Goal: Task Accomplishment & Management: Manage account settings

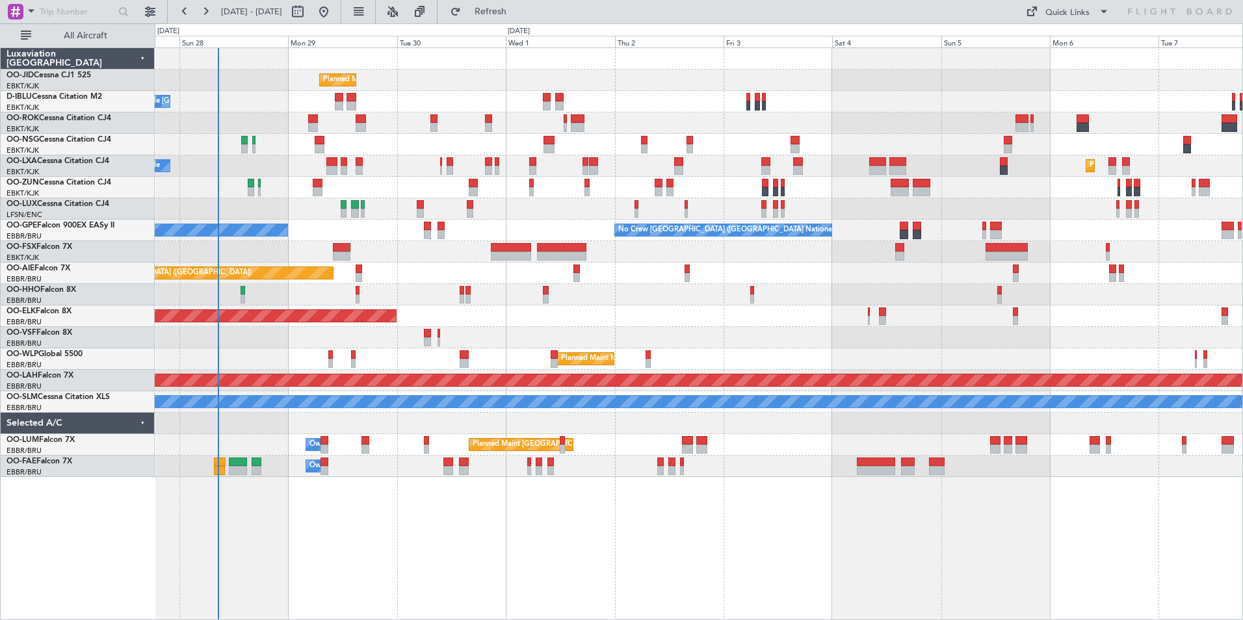
click at [414, 508] on div "Planned Maint Kortrijk-[GEOGRAPHIC_DATA] A/C Unavailable [GEOGRAPHIC_DATA]-[GEO…" at bounding box center [699, 333] width 1088 height 573
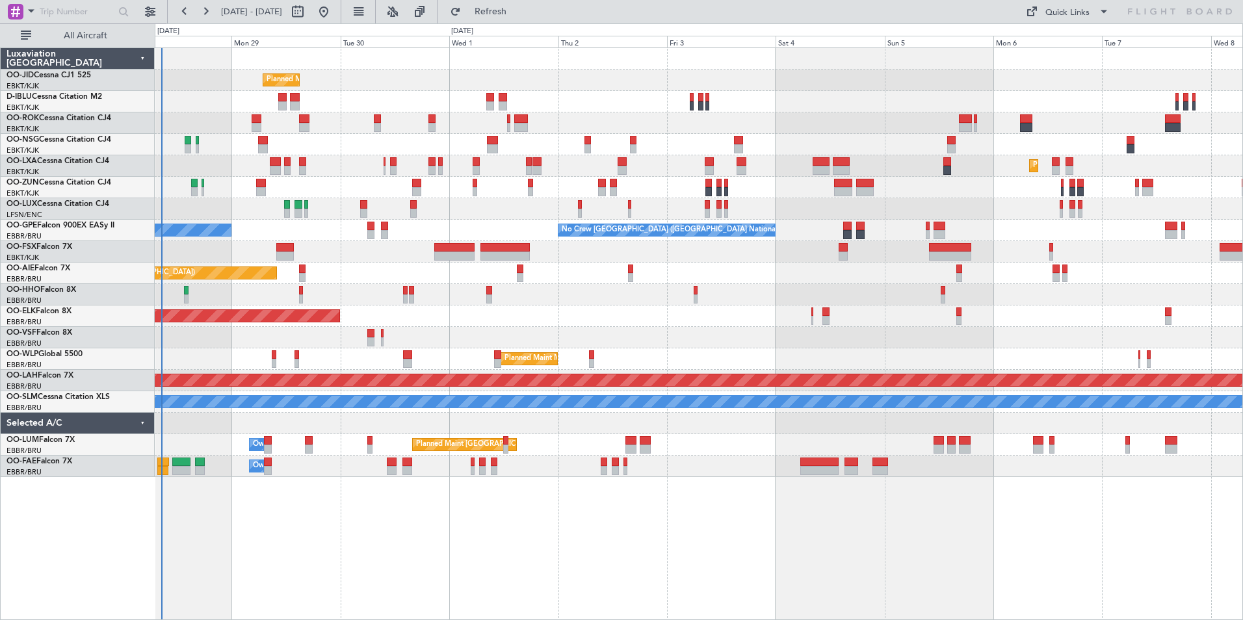
click at [467, 549] on div "Planned Maint Kortrijk-[GEOGRAPHIC_DATA] A/C Unavailable [GEOGRAPHIC_DATA]-[GEO…" at bounding box center [699, 333] width 1088 height 573
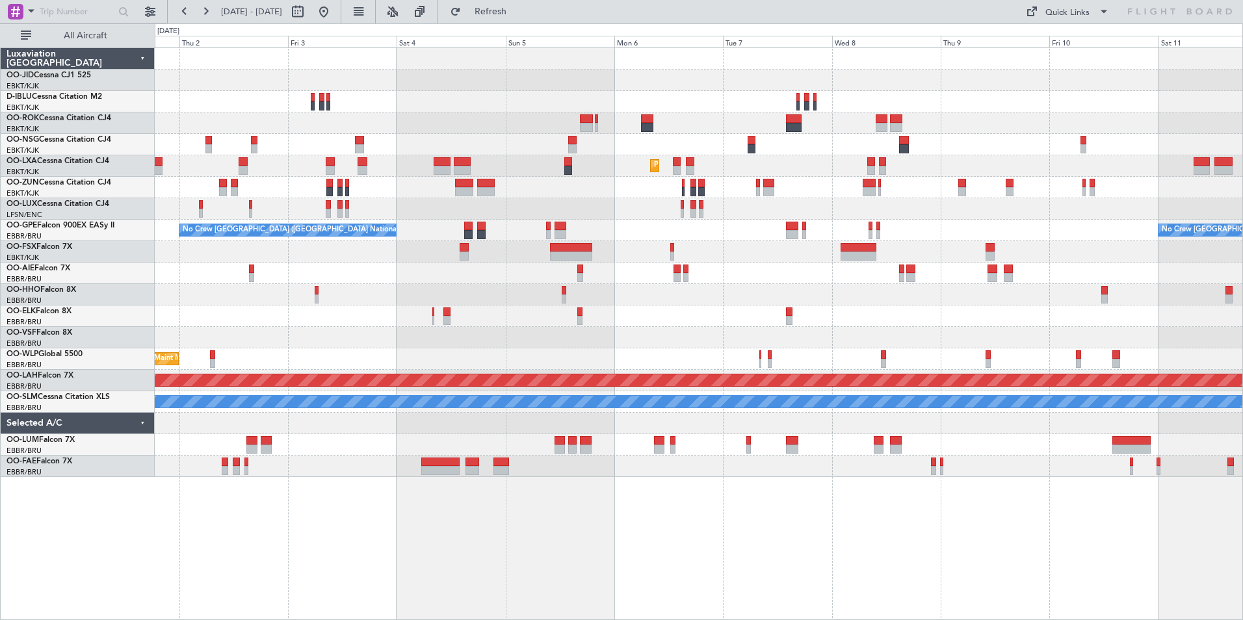
click at [646, 205] on div "Planned Maint Kortrijk-[GEOGRAPHIC_DATA] Planned Maint [GEOGRAPHIC_DATA]-[GEOGR…" at bounding box center [699, 262] width 1088 height 429
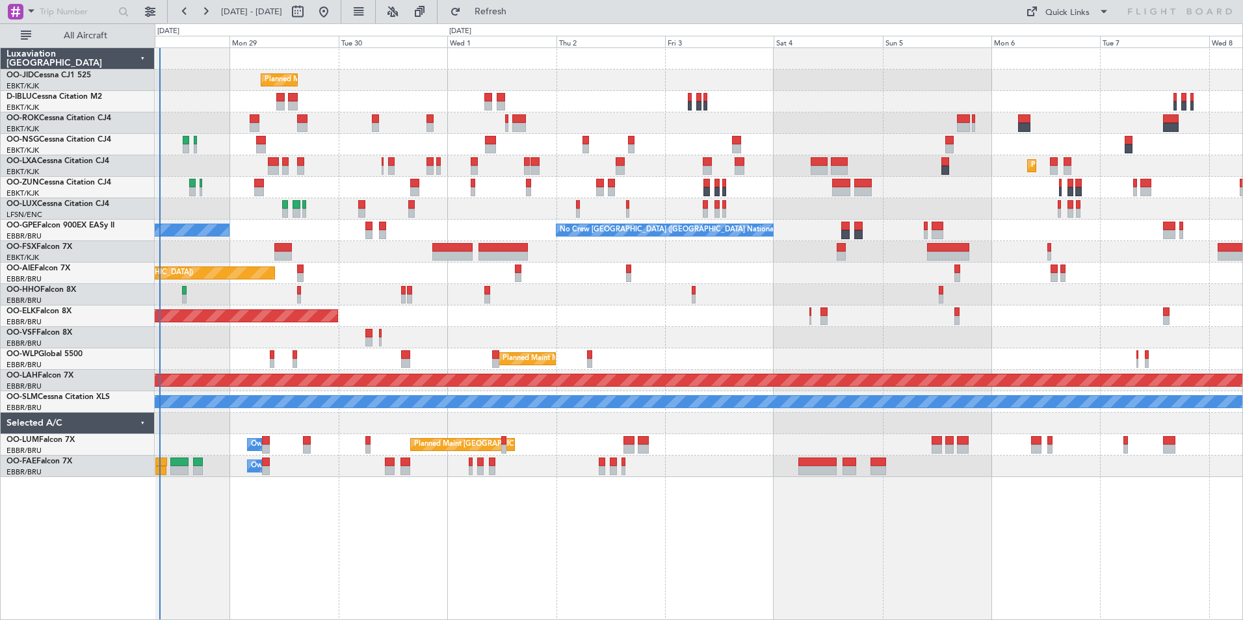
click at [985, 333] on div "Planned Maint Kortrijk-[GEOGRAPHIC_DATA] A/C Unavailable [GEOGRAPHIC_DATA]-[GEO…" at bounding box center [699, 262] width 1088 height 429
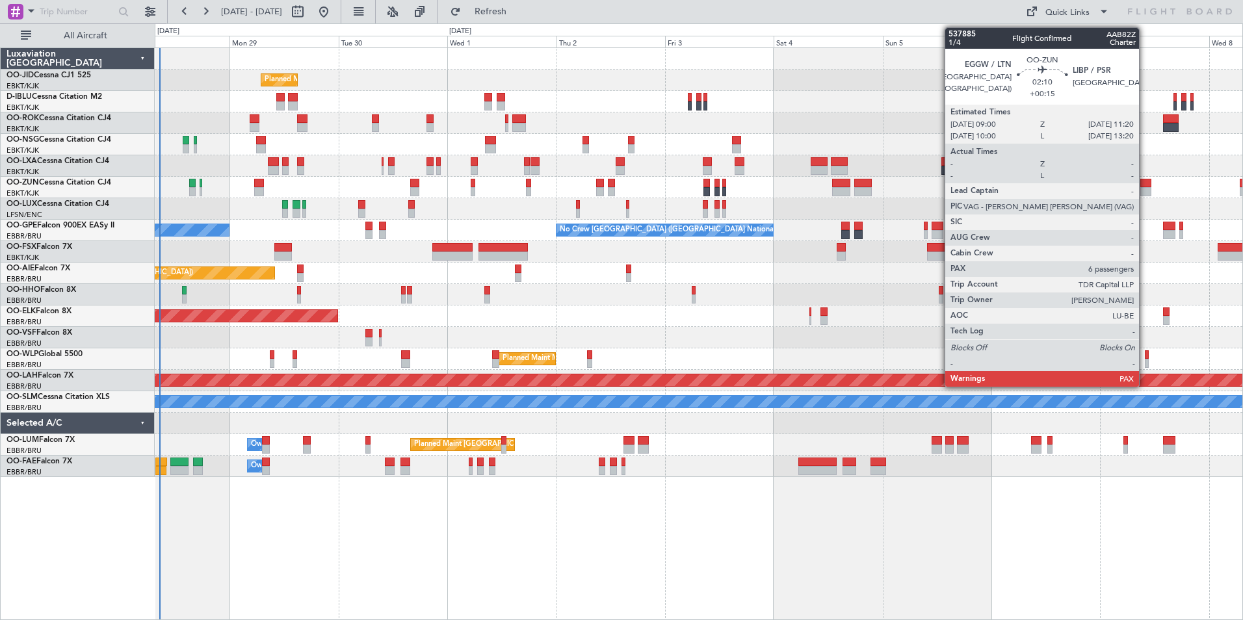
click at [1145, 179] on div at bounding box center [1145, 183] width 11 height 9
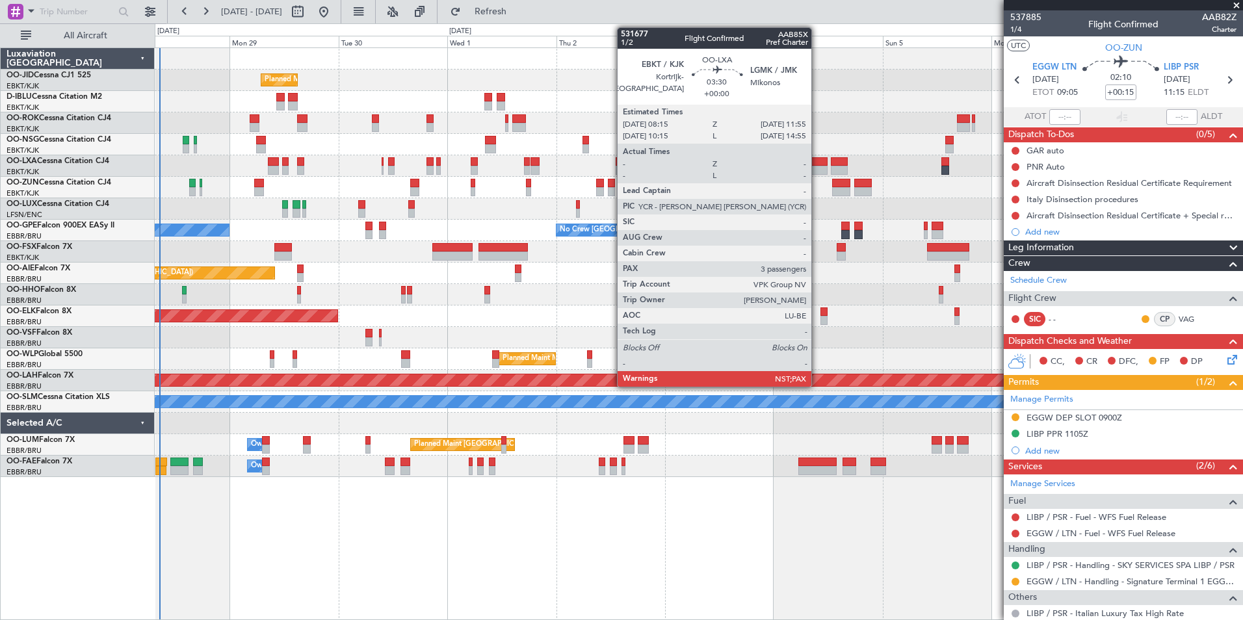
click at [817, 164] on div at bounding box center [819, 161] width 17 height 9
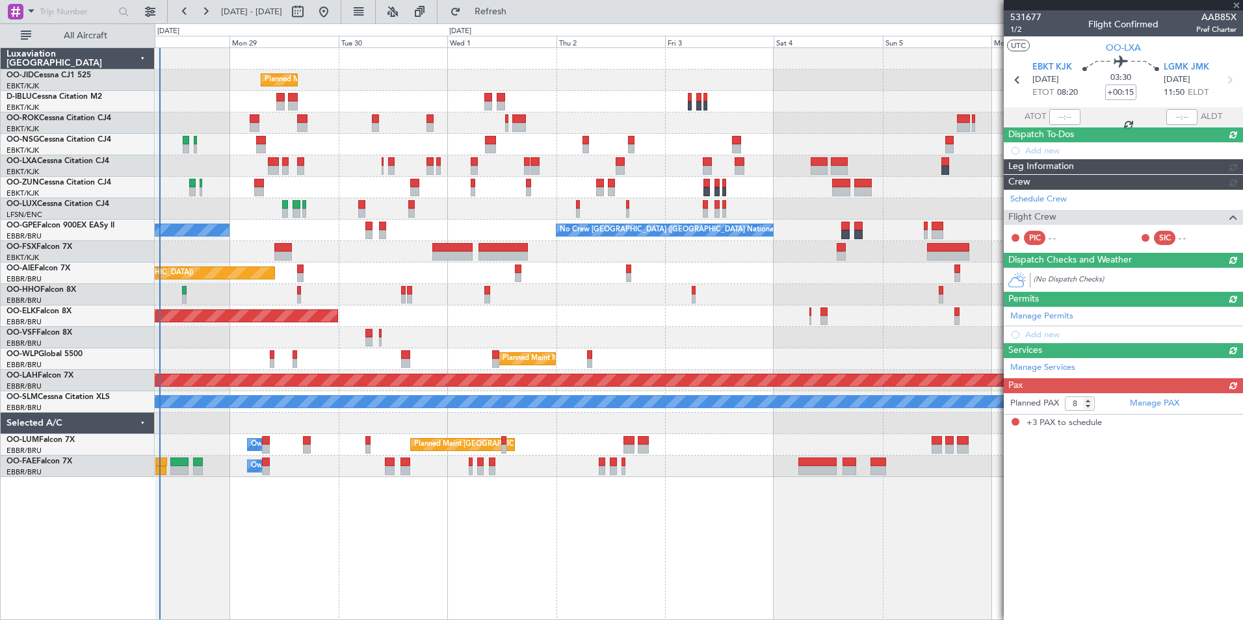
type input "3"
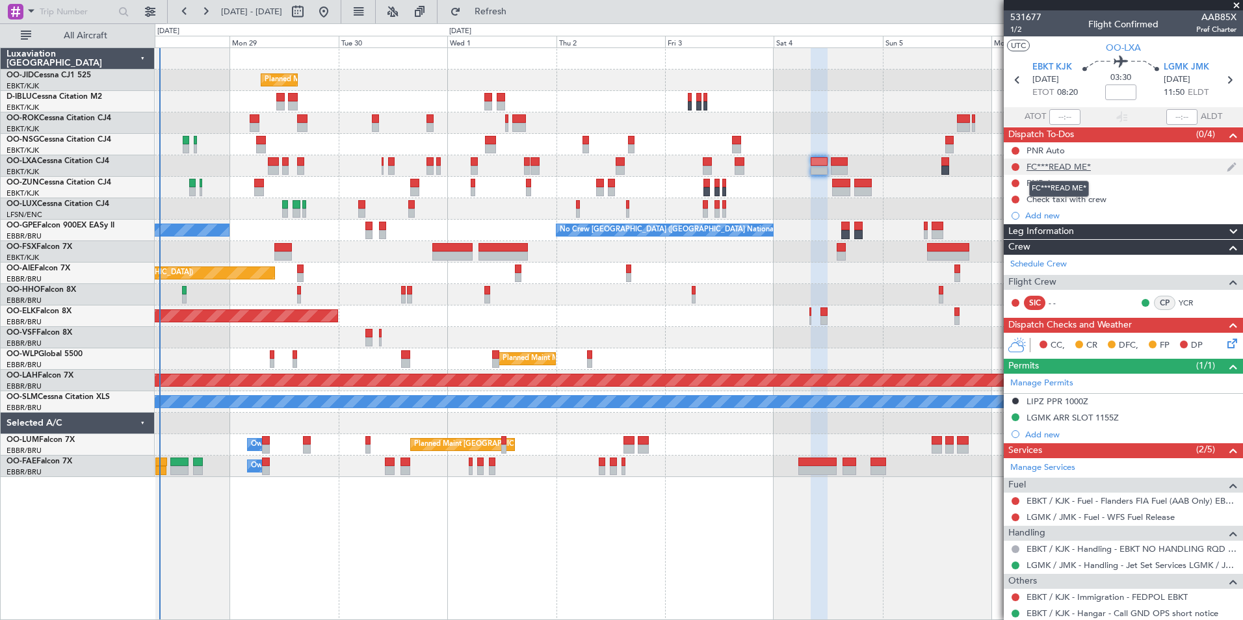
click at [1080, 169] on div "FC***READ ME*" at bounding box center [1059, 166] width 64 height 11
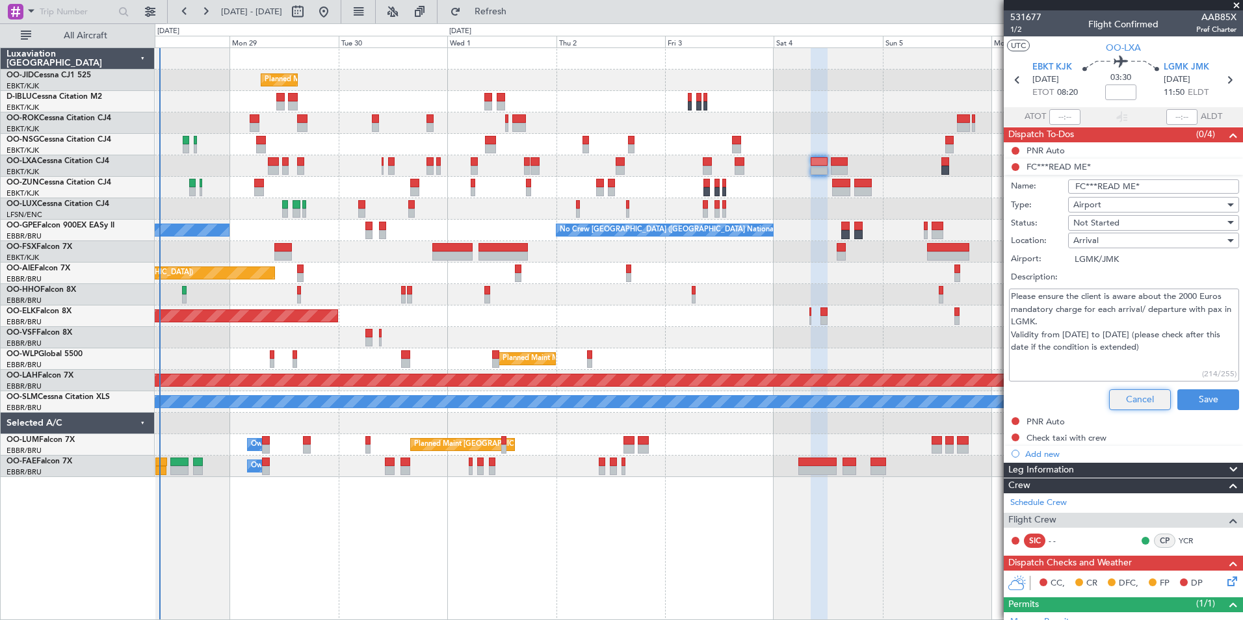
click at [1135, 395] on button "Cancel" at bounding box center [1140, 399] width 62 height 21
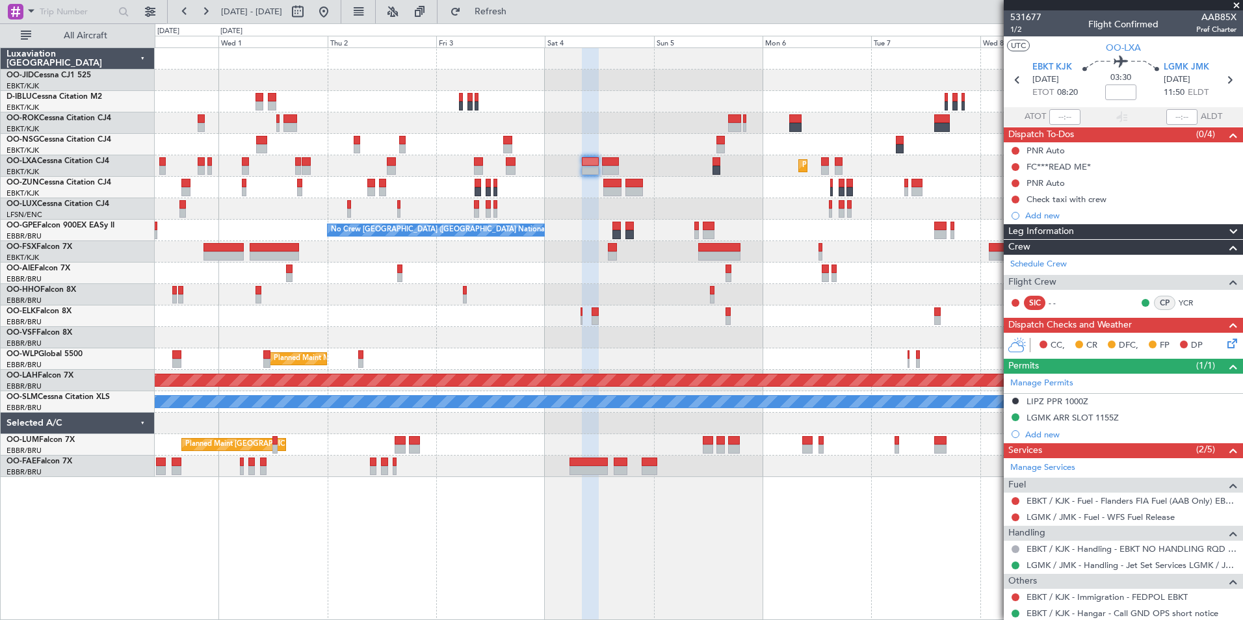
click at [643, 233] on div "Planned Maint Kortrijk-[GEOGRAPHIC_DATA] Planned Maint [GEOGRAPHIC_DATA]-[GEOGR…" at bounding box center [699, 262] width 1088 height 429
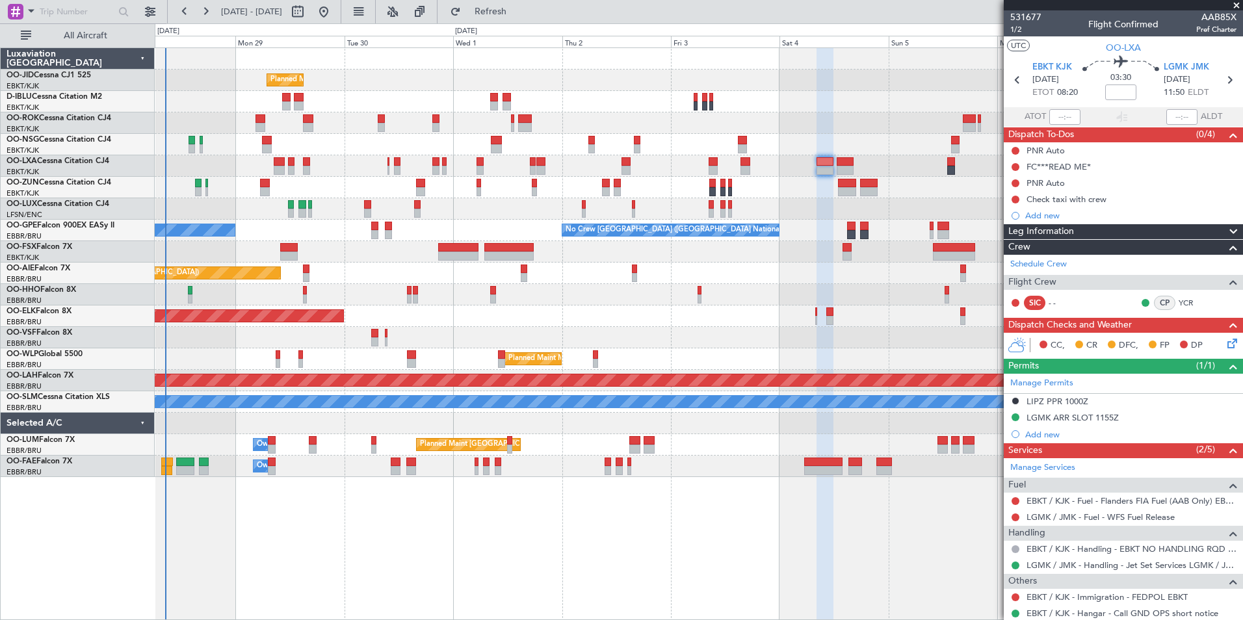
click at [778, 360] on div "Planned Maint Kortrijk-[GEOGRAPHIC_DATA] A/C Unavailable [GEOGRAPHIC_DATA]-[GEO…" at bounding box center [699, 262] width 1088 height 429
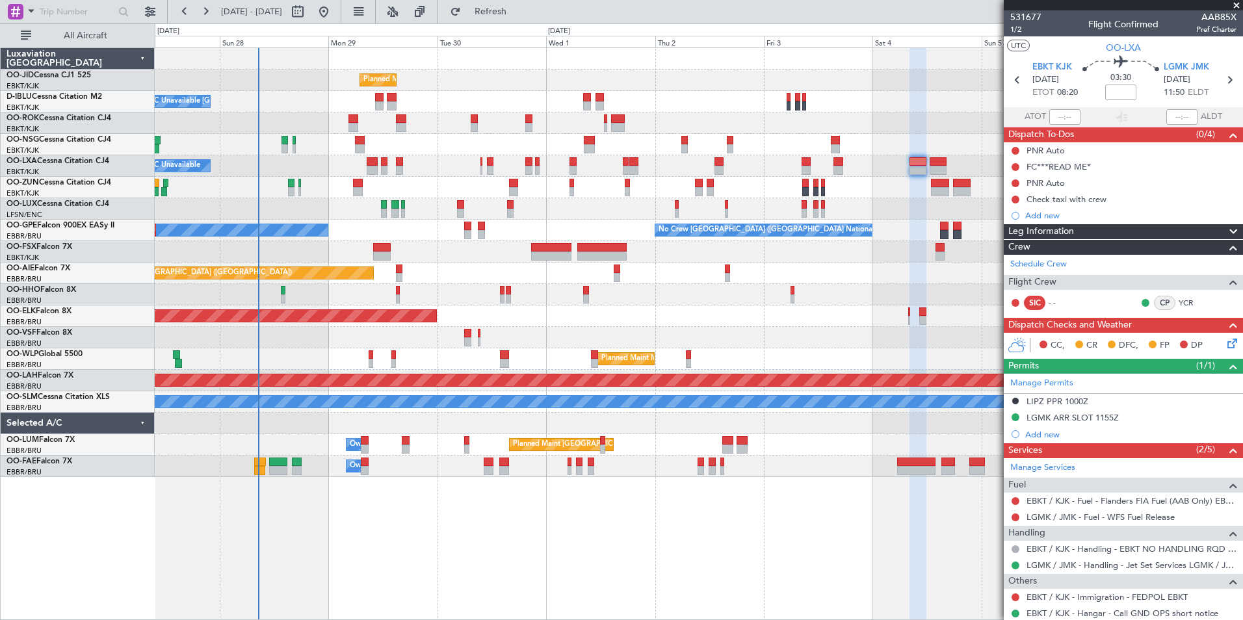
click at [371, 204] on div "Planned Maint Kortrijk-[GEOGRAPHIC_DATA] A/C Unavailable [GEOGRAPHIC_DATA]-[GEO…" at bounding box center [699, 262] width 1088 height 429
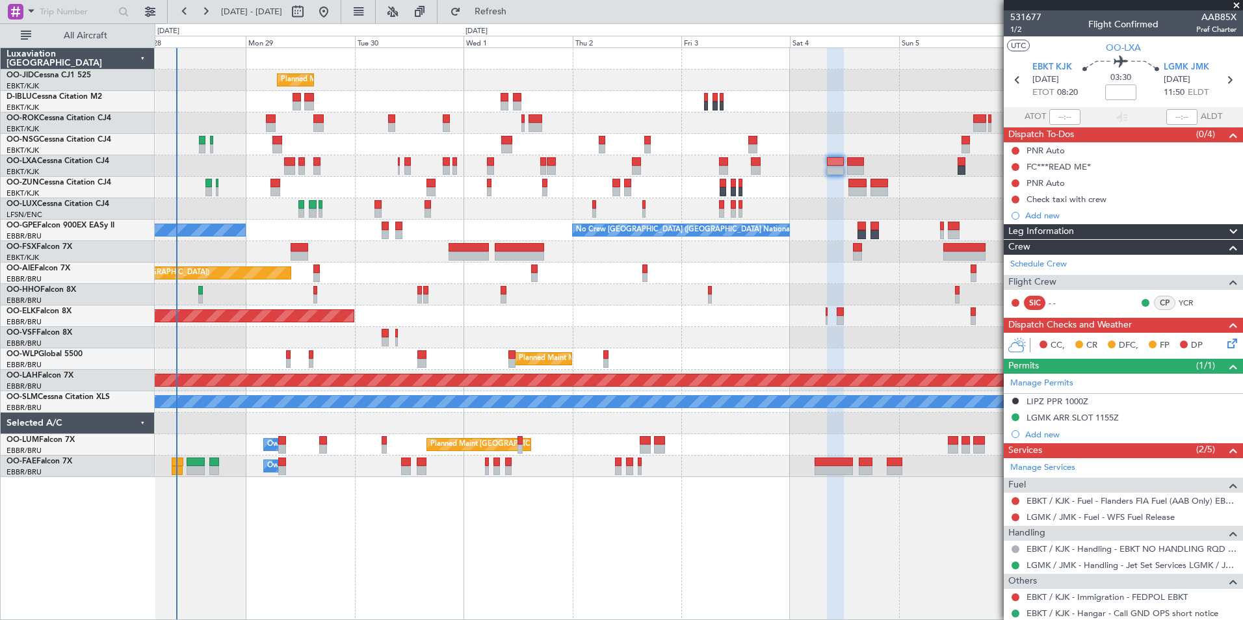
click at [578, 620] on html "[DATE] - [DATE] Refresh Quick Links All Aircraft Planned Maint [GEOGRAPHIC_DATA…" at bounding box center [621, 310] width 1243 height 620
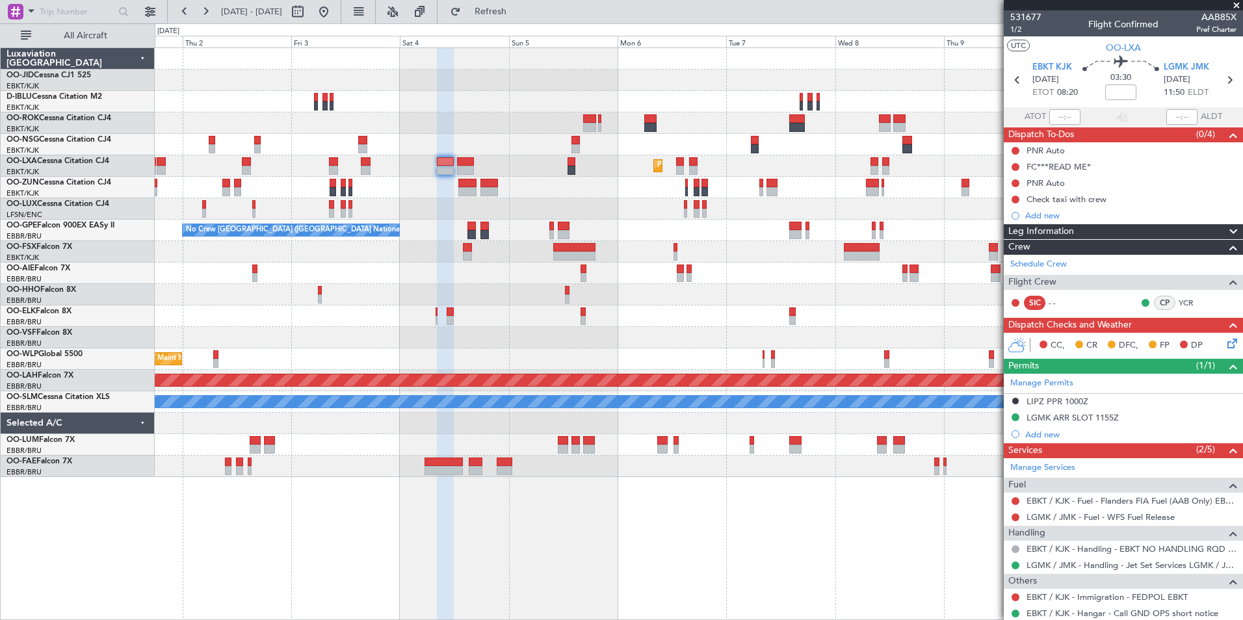
click at [560, 323] on div "Planned Maint Kortrijk-[GEOGRAPHIC_DATA] Planned Maint [GEOGRAPHIC_DATA]-[GEOGR…" at bounding box center [699, 262] width 1088 height 429
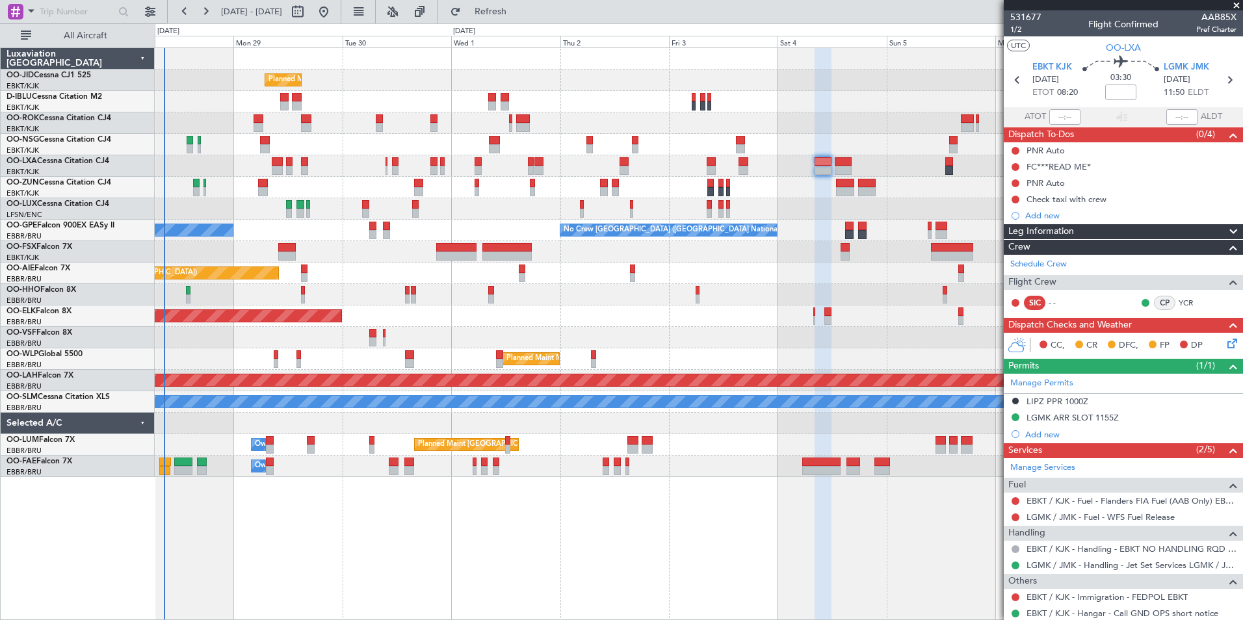
click at [747, 317] on div "Planned Maint Kortrijk-[GEOGRAPHIC_DATA] A/C Unavailable [GEOGRAPHIC_DATA]-[GEO…" at bounding box center [699, 262] width 1088 height 429
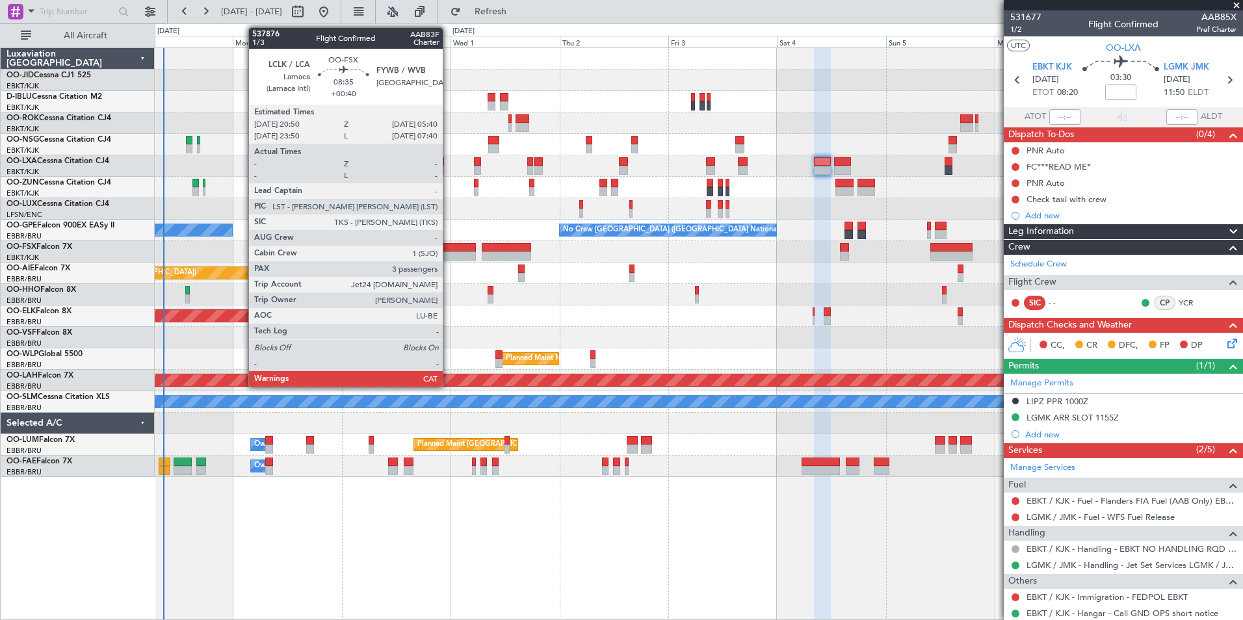
click at [449, 249] on div at bounding box center [456, 247] width 40 height 9
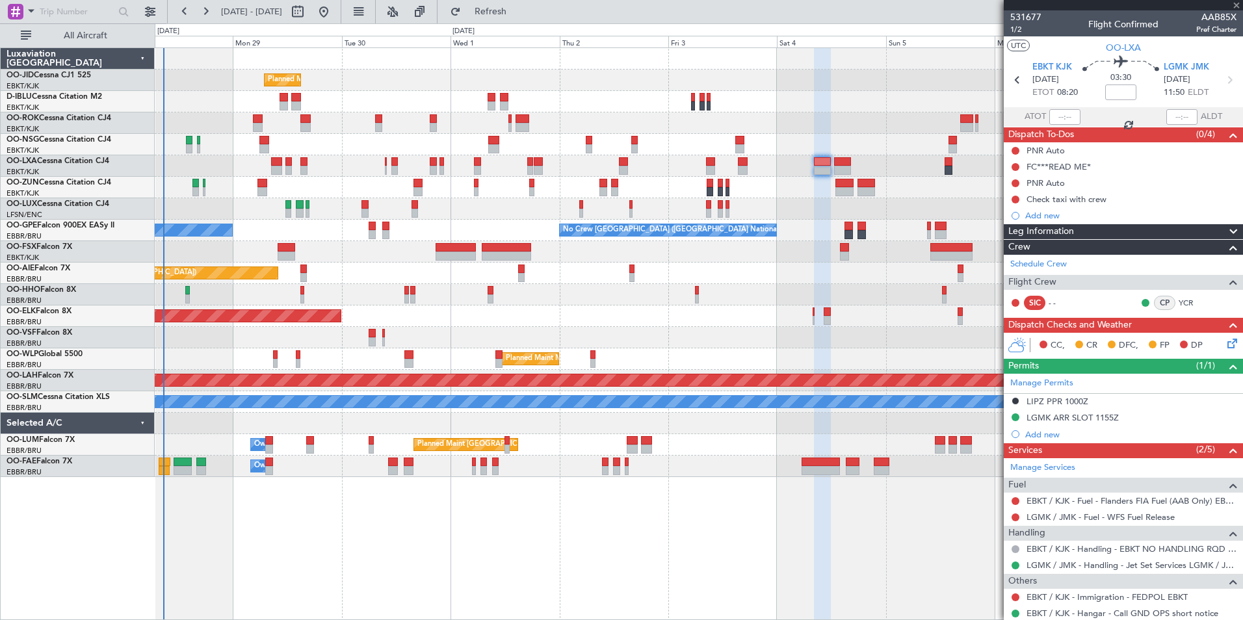
type input "+00:40"
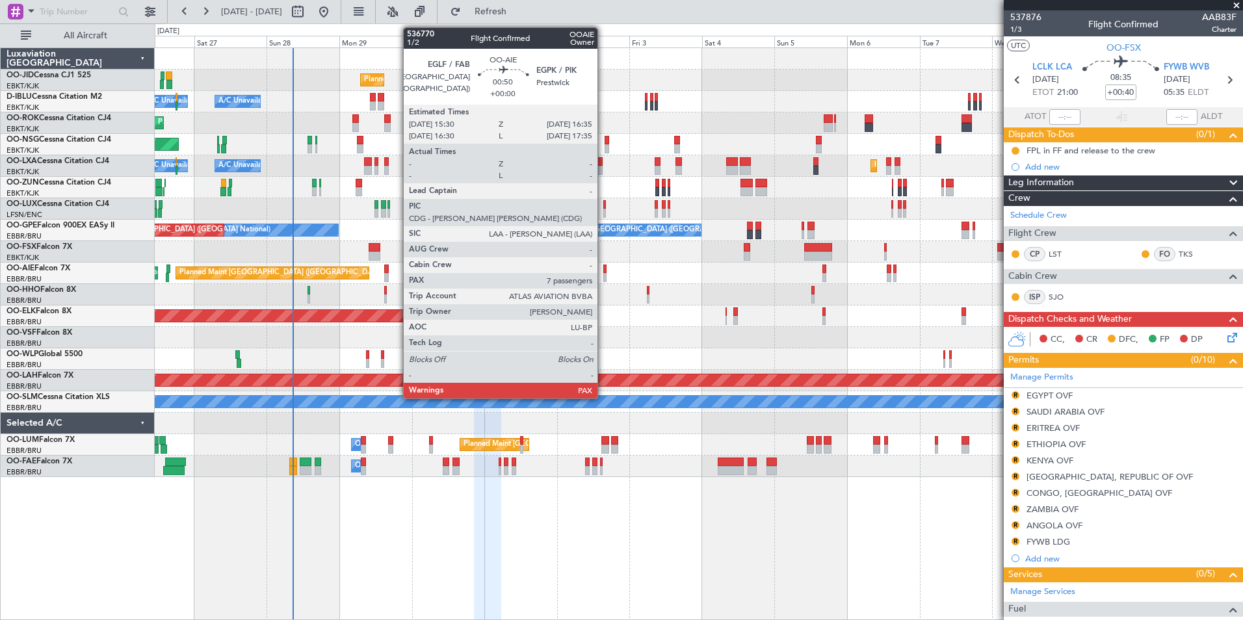
click at [603, 271] on div at bounding box center [605, 269] width 4 height 9
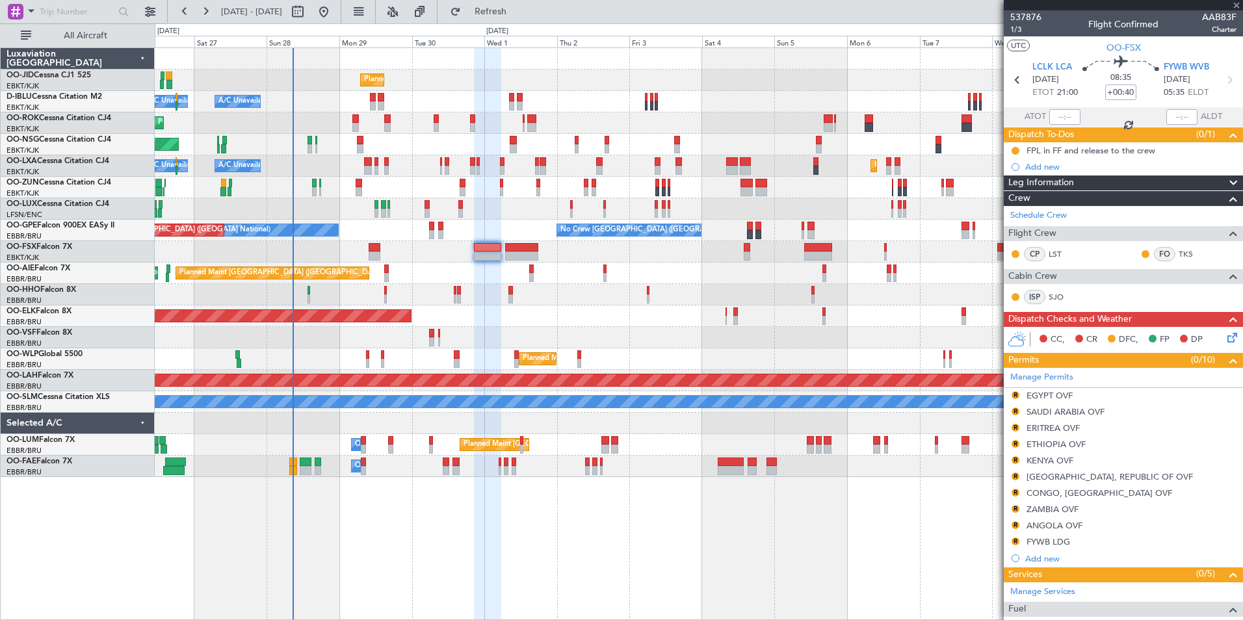
type input "7"
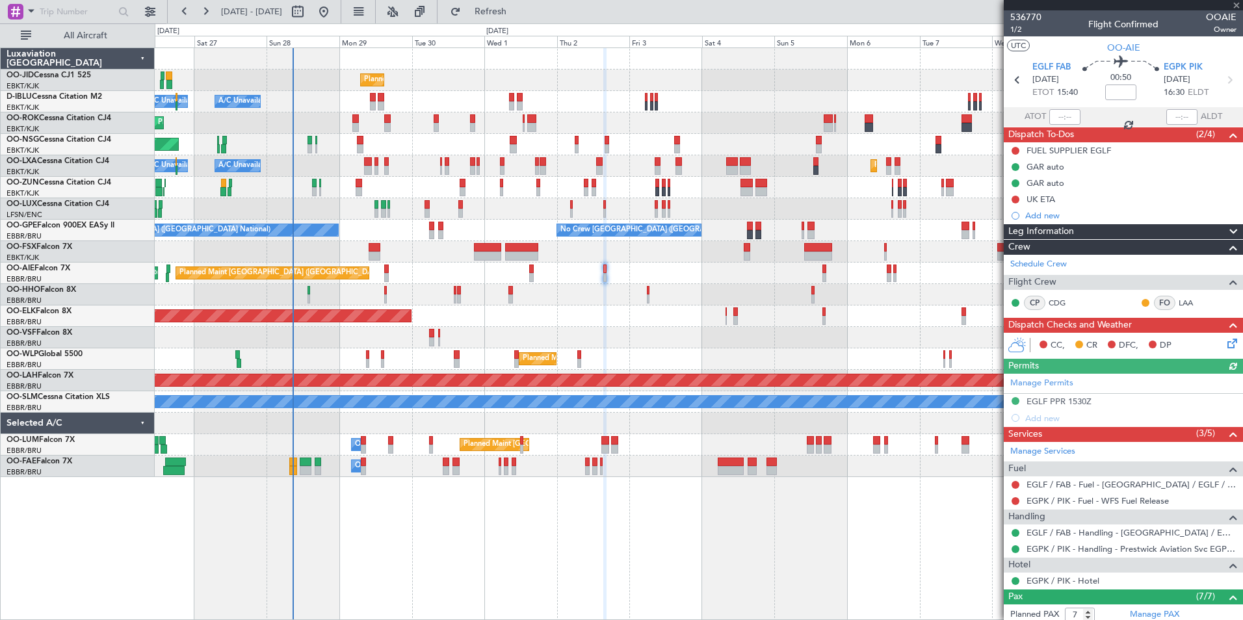
scroll to position [223, 0]
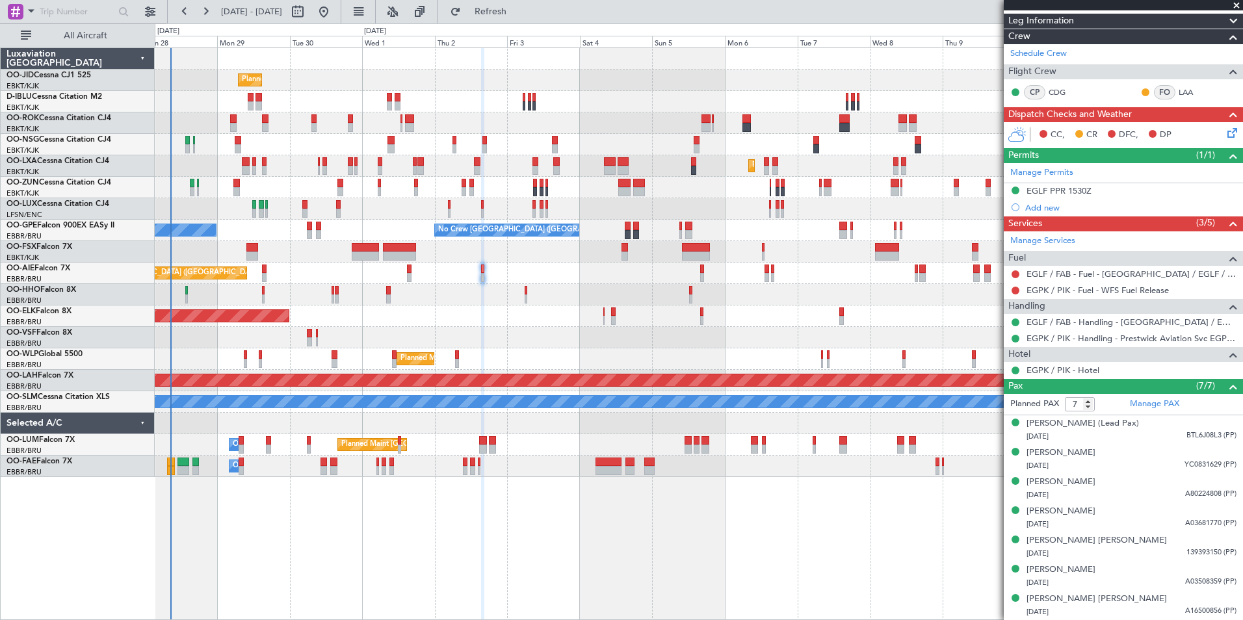
click at [661, 343] on div at bounding box center [699, 337] width 1088 height 21
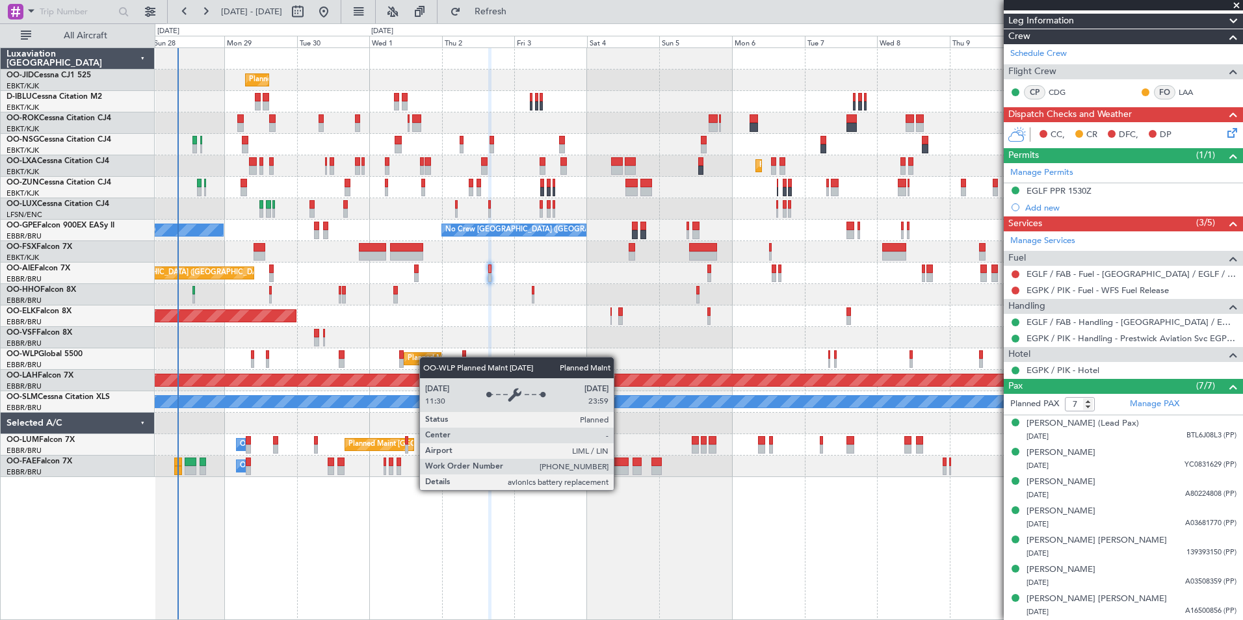
click at [416, 360] on div "Planned Maint Kortrijk-[GEOGRAPHIC_DATA] [GEOGRAPHIC_DATA] ([GEOGRAPHIC_DATA]) …" at bounding box center [699, 262] width 1088 height 429
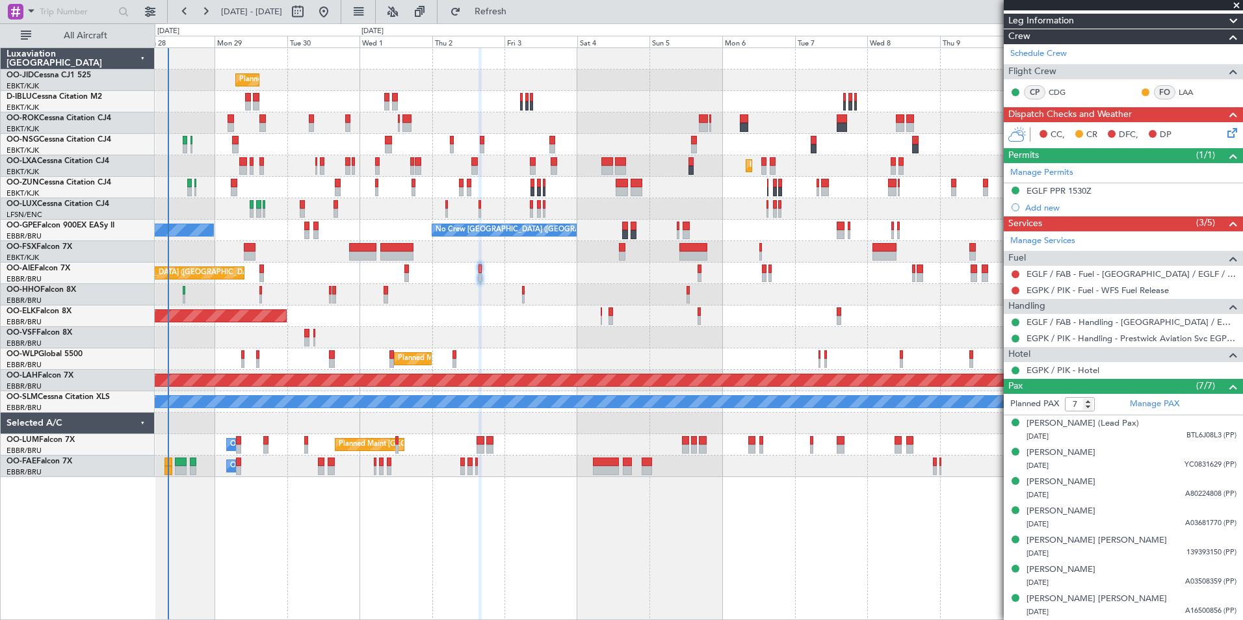
click at [514, 510] on div "Planned Maint Kortrijk-[GEOGRAPHIC_DATA] [GEOGRAPHIC_DATA] ([GEOGRAPHIC_DATA]) …" at bounding box center [699, 333] width 1088 height 573
